Goal: Information Seeking & Learning: Learn about a topic

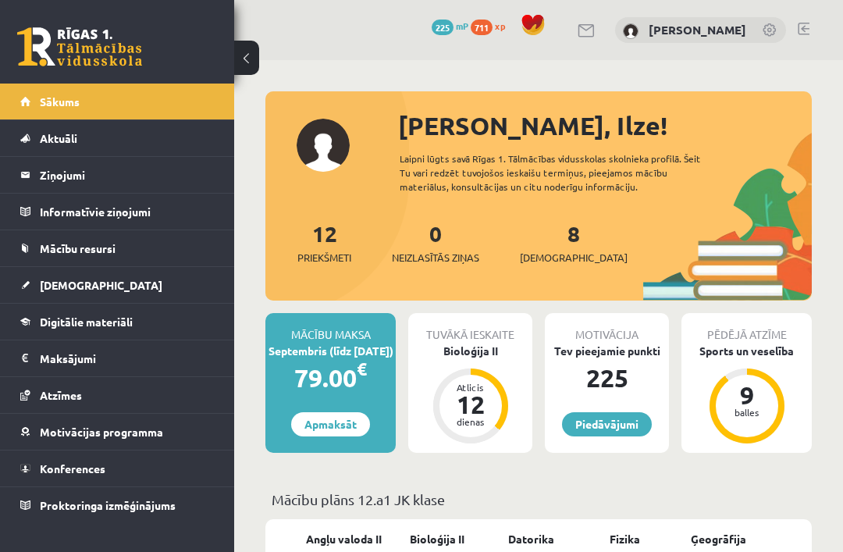
click at [74, 294] on link "[DEMOGRAPHIC_DATA]" at bounding box center [117, 285] width 194 height 36
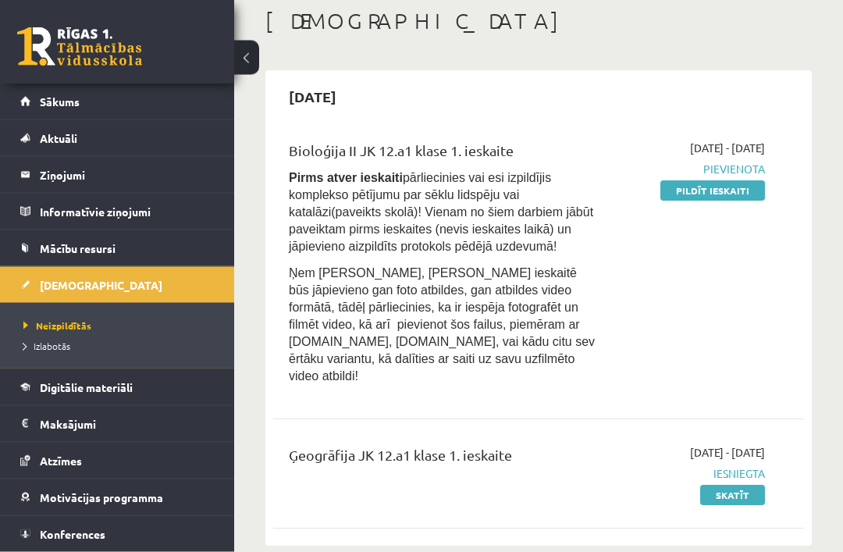
scroll to position [80, 0]
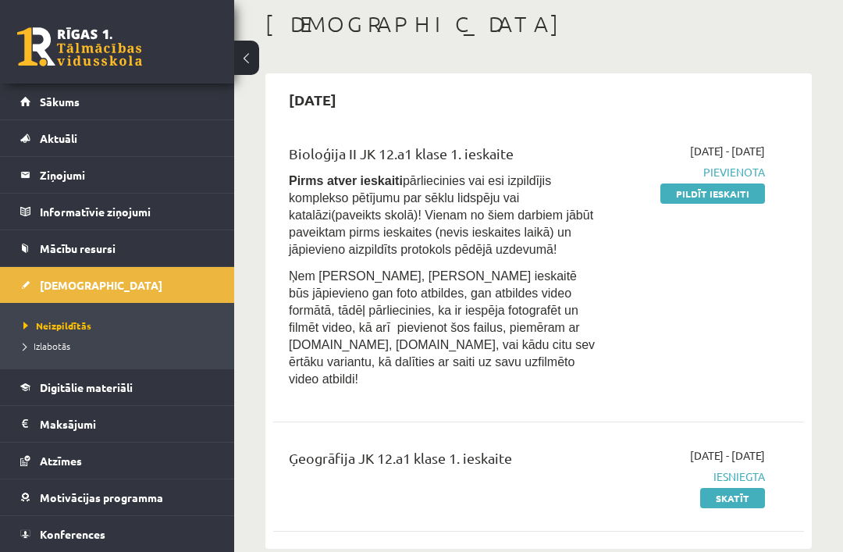
click at [119, 392] on span "Digitālie materiāli" at bounding box center [86, 387] width 93 height 14
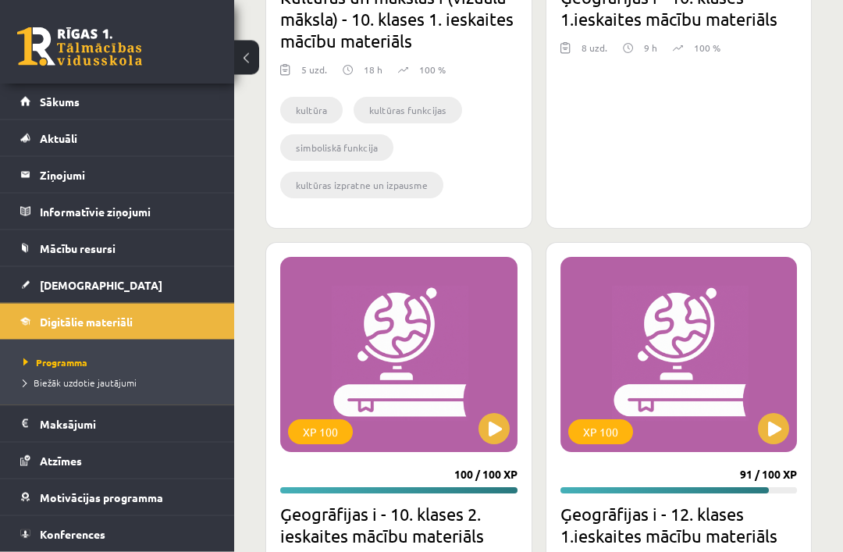
scroll to position [5041, 0]
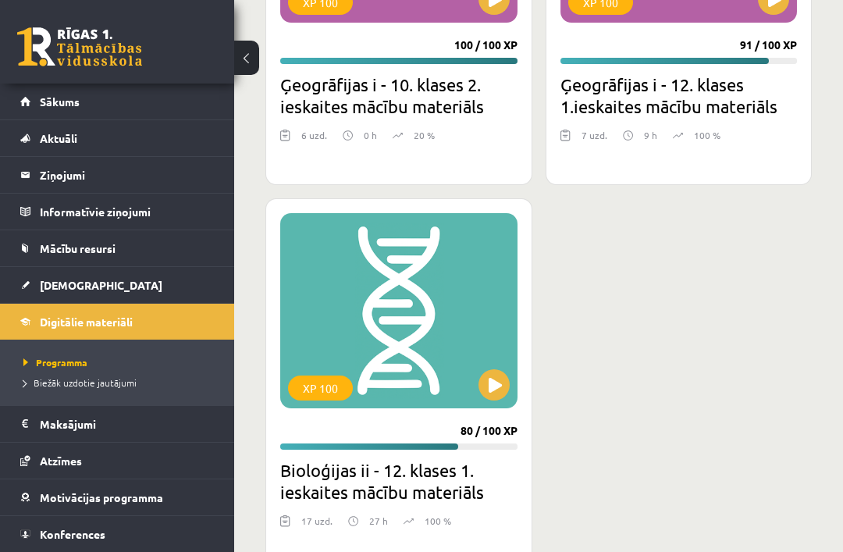
click at [411, 340] on div "XP 100" at bounding box center [398, 310] width 237 height 195
click at [402, 301] on div "XP 100" at bounding box center [398, 310] width 237 height 195
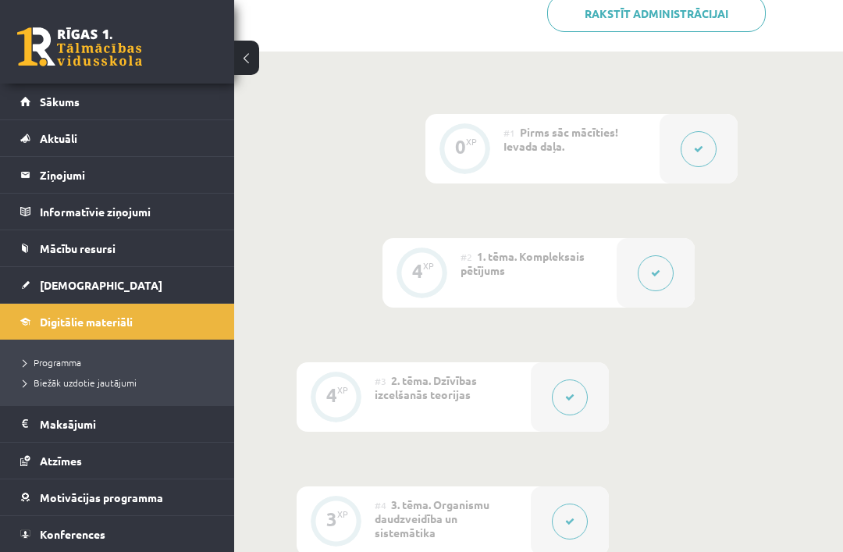
scroll to position [427, 0]
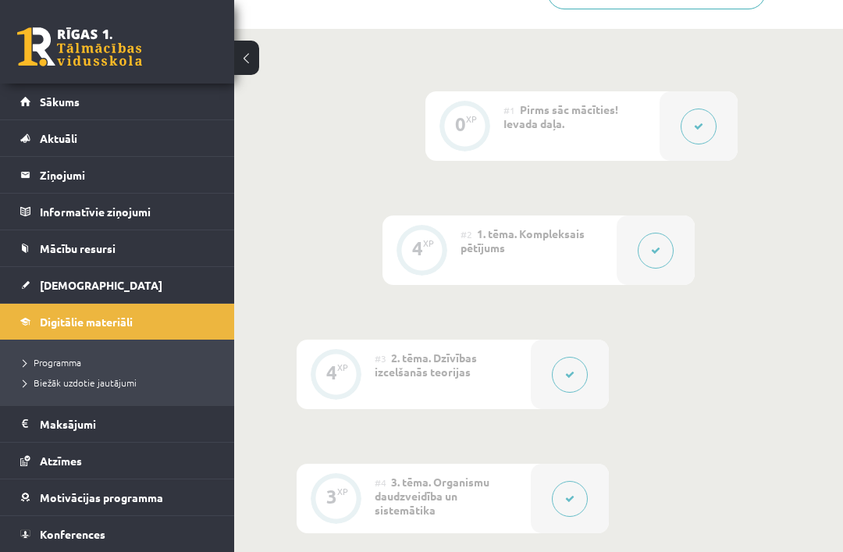
click at [457, 125] on div "0" at bounding box center [460, 124] width 11 height 14
click at [701, 134] on button at bounding box center [699, 127] width 36 height 36
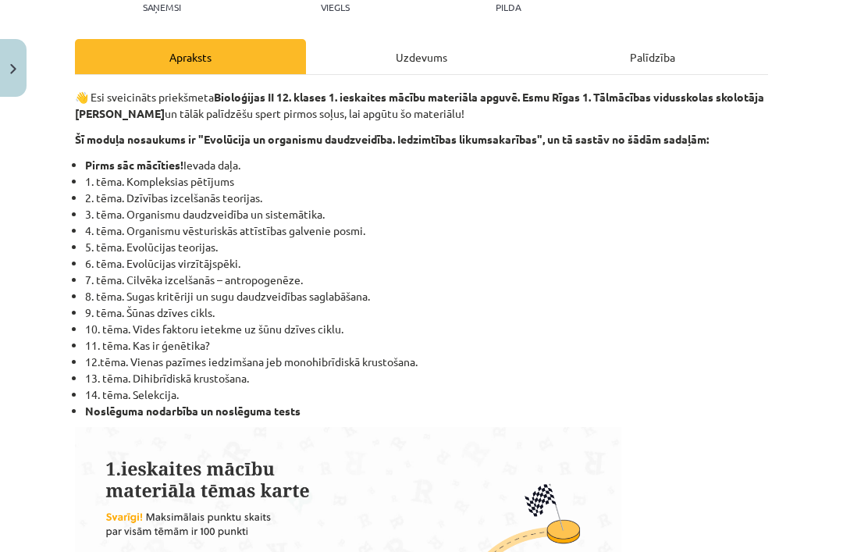
scroll to position [597, 0]
click at [159, 188] on li "1. tēma. Kompleksias pētījums" at bounding box center [426, 181] width 683 height 16
click at [140, 384] on li "13. tēma. Dihibrīdiskā krustošana." at bounding box center [426, 378] width 683 height 16
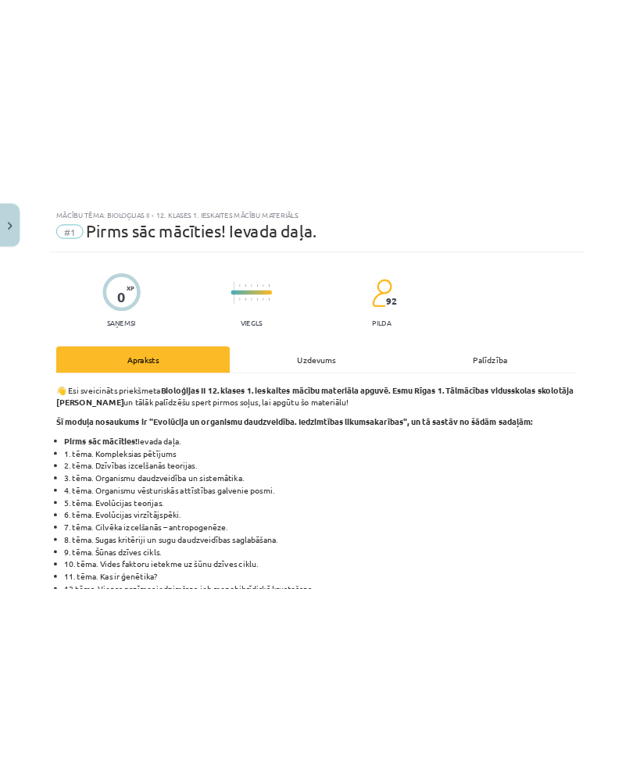
scroll to position [576, 0]
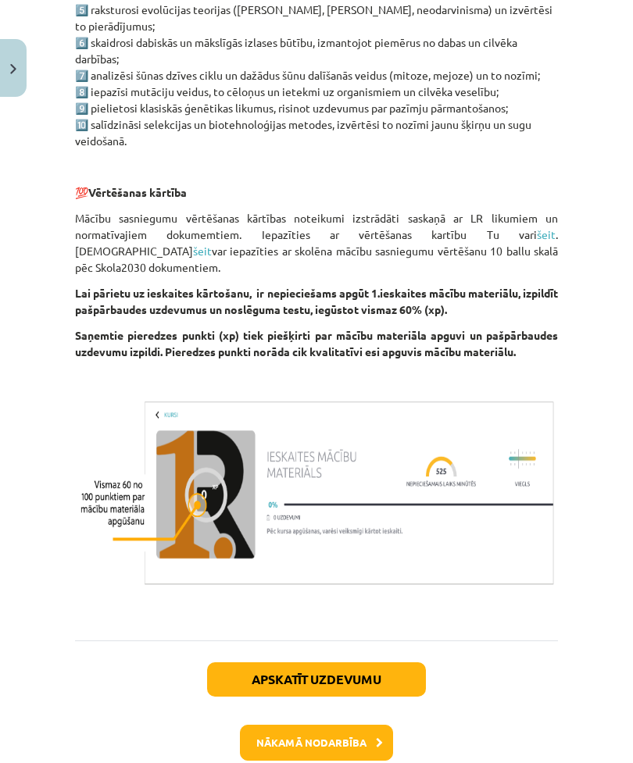
click at [327, 551] on button "Nākamā nodarbība" at bounding box center [316, 743] width 153 height 36
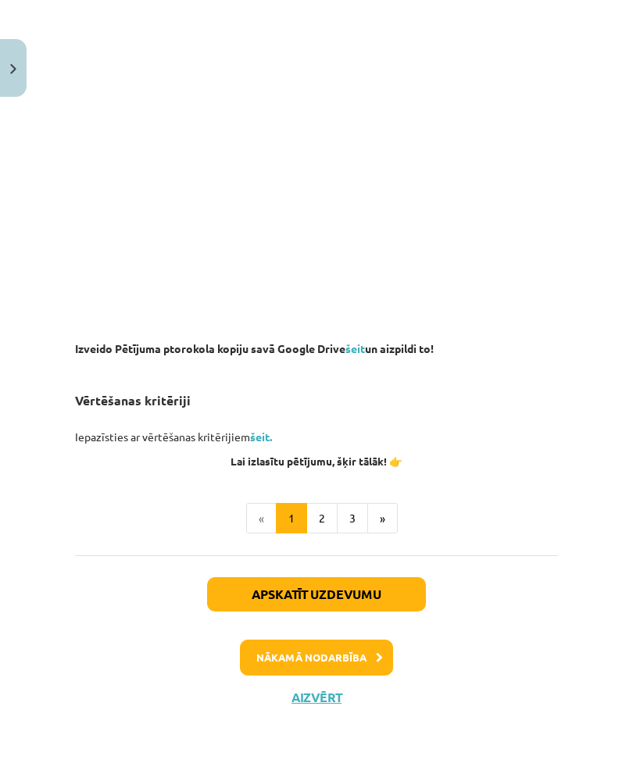
scroll to position [1068, 0]
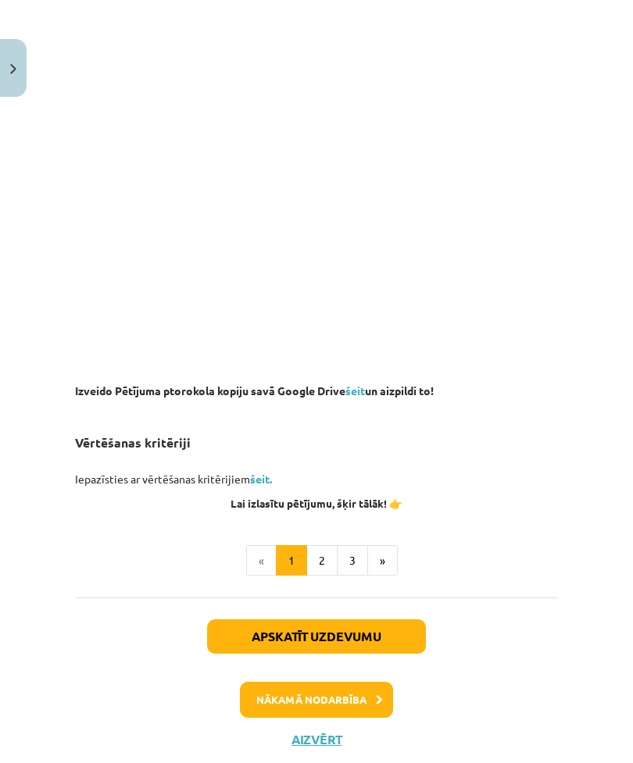
click at [317, 551] on button "2" at bounding box center [321, 560] width 31 height 31
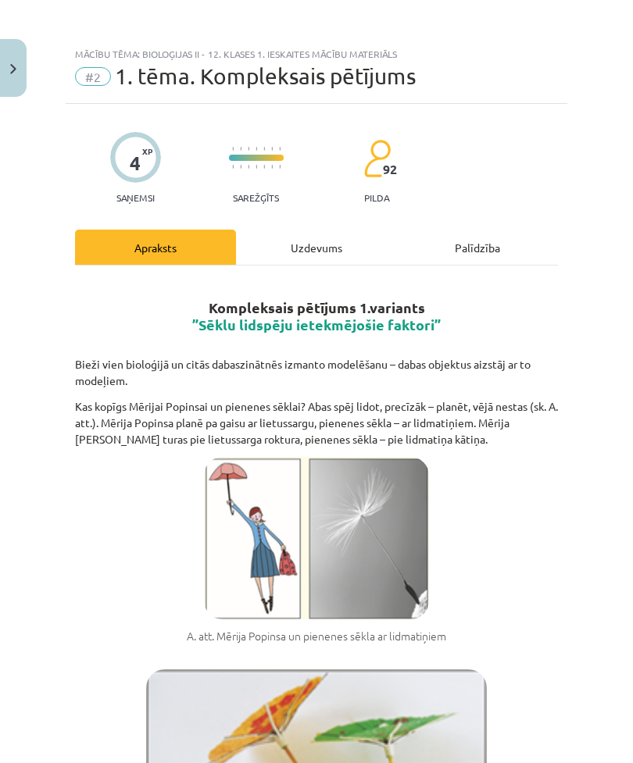
scroll to position [0, 0]
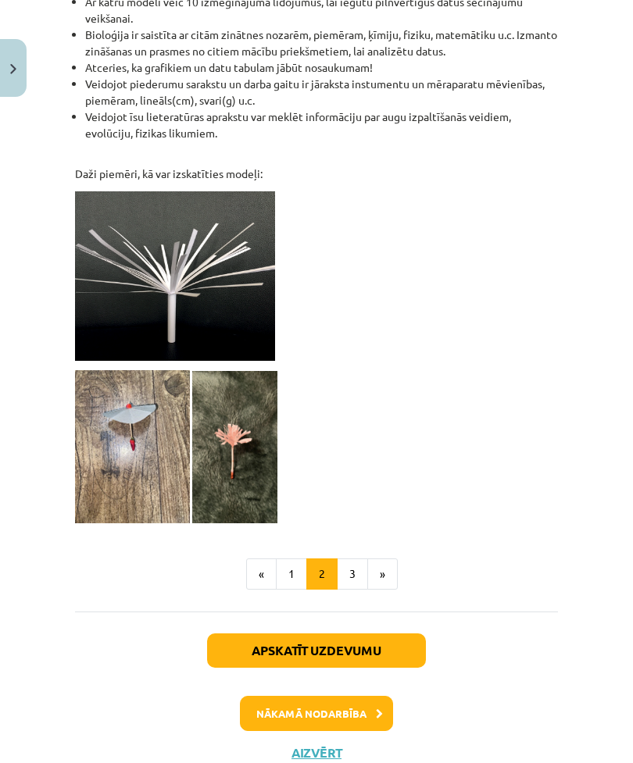
click at [358, 551] on button "3" at bounding box center [352, 573] width 31 height 31
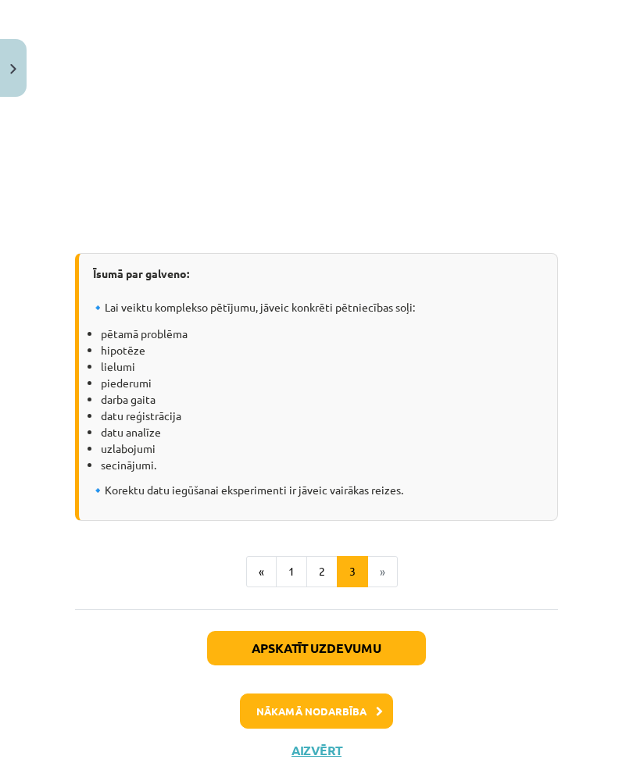
scroll to position [2235, 0]
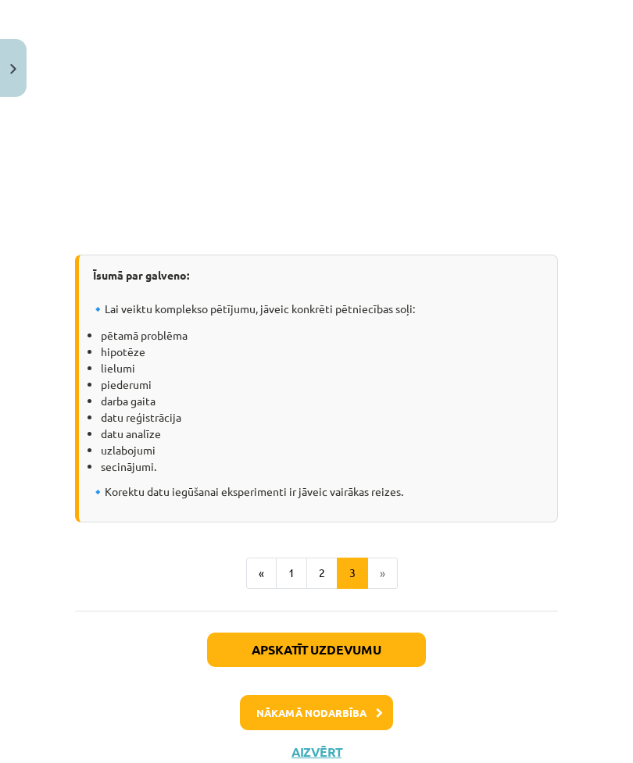
click at [408, 551] on button "Apskatīt uzdevumu" at bounding box center [316, 650] width 219 height 34
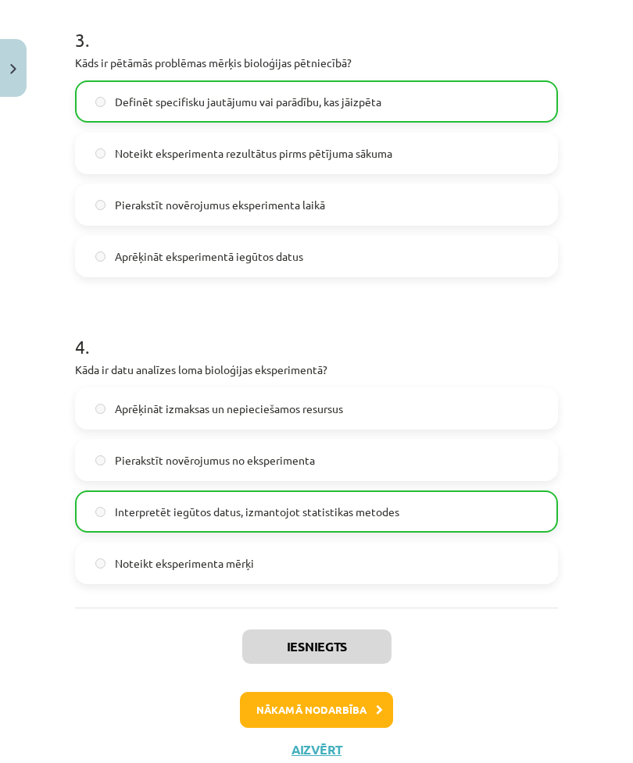
click at [347, 551] on button "Nākamā nodarbība" at bounding box center [316, 710] width 153 height 36
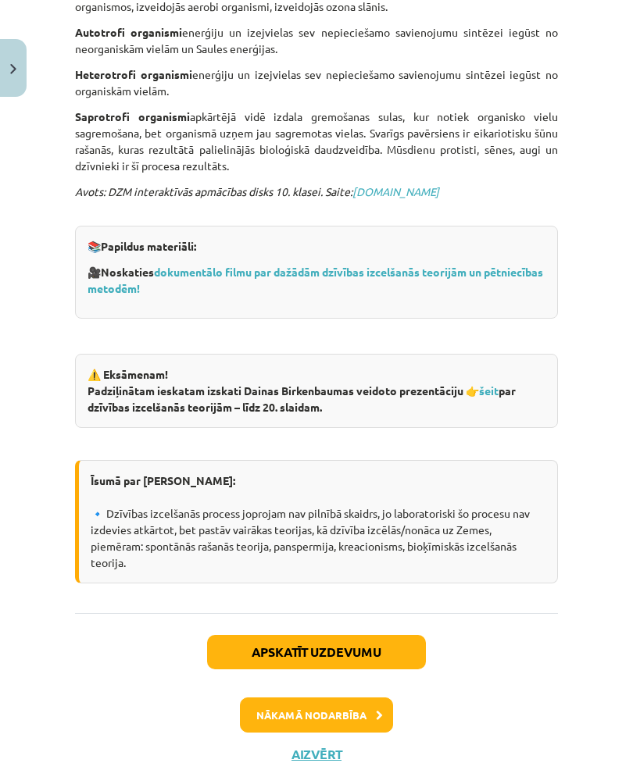
scroll to position [1040, 0]
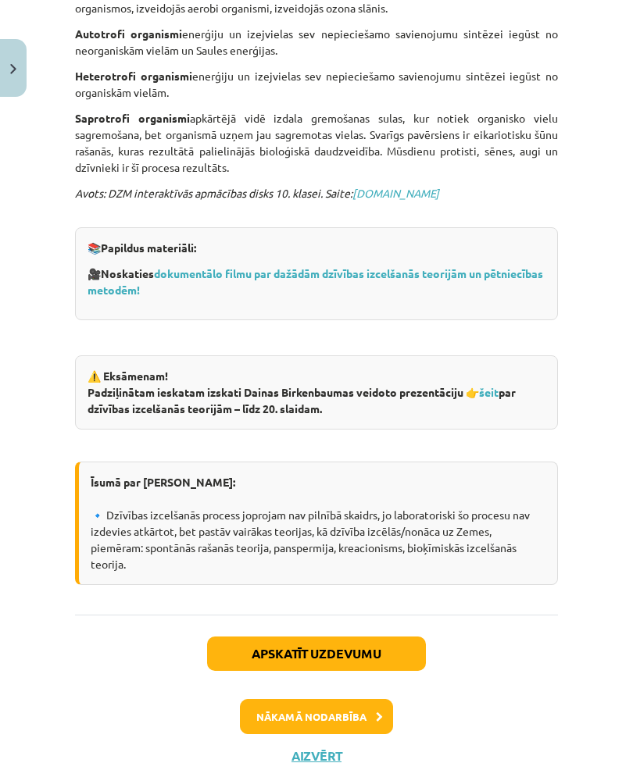
click at [316, 551] on button "Aizvērt" at bounding box center [316, 756] width 59 height 16
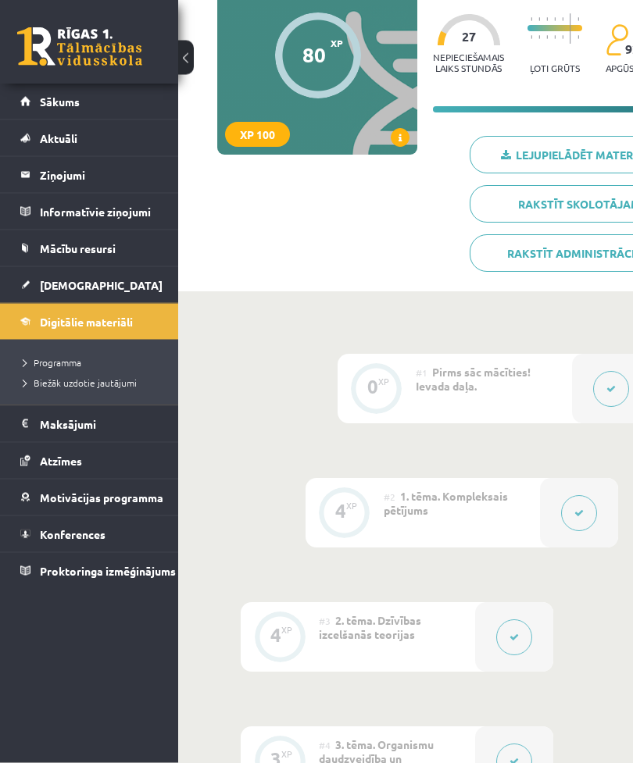
scroll to position [0, 0]
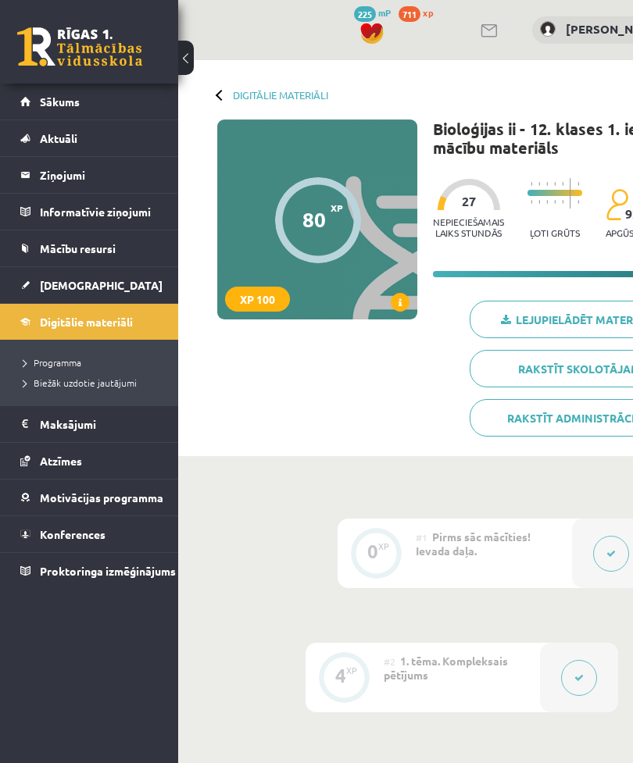
click at [543, 551] on div "#1 Pirms sāc mācīties! Ievada daļa." at bounding box center [493, 553] width 156 height 69
click at [603, 549] on button at bounding box center [611, 554] width 36 height 36
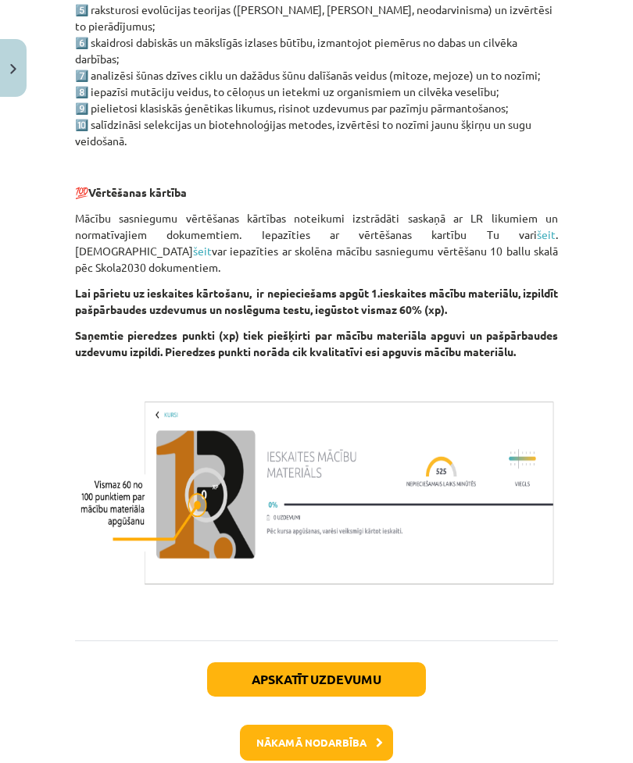
scroll to position [1149, 0]
click at [340, 551] on button "Nākamā nodarbība" at bounding box center [316, 743] width 153 height 36
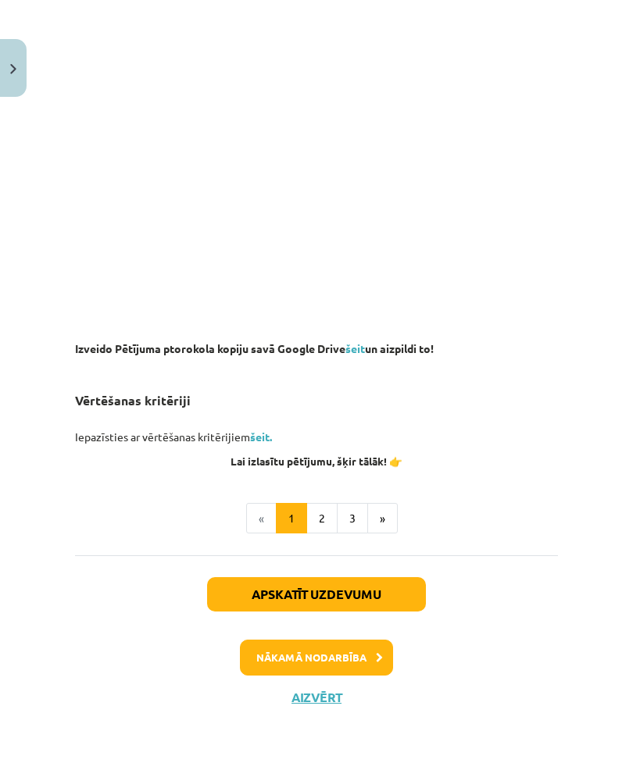
scroll to position [1068, 0]
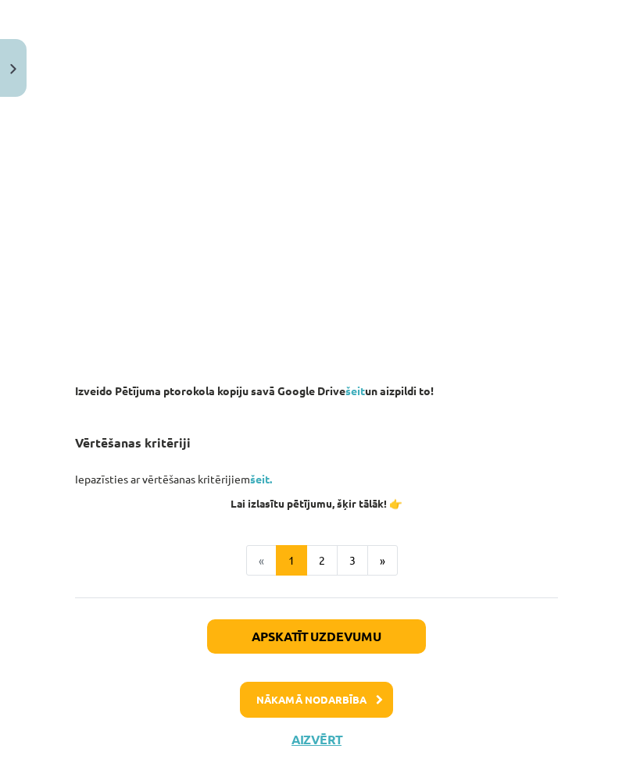
click at [358, 397] on link "šeit" at bounding box center [355, 390] width 20 height 14
click at [365, 397] on link "šeit" at bounding box center [355, 390] width 20 height 14
click at [266, 486] on link "šeit." at bounding box center [261, 479] width 22 height 14
